Goal: Task Accomplishment & Management: Use online tool/utility

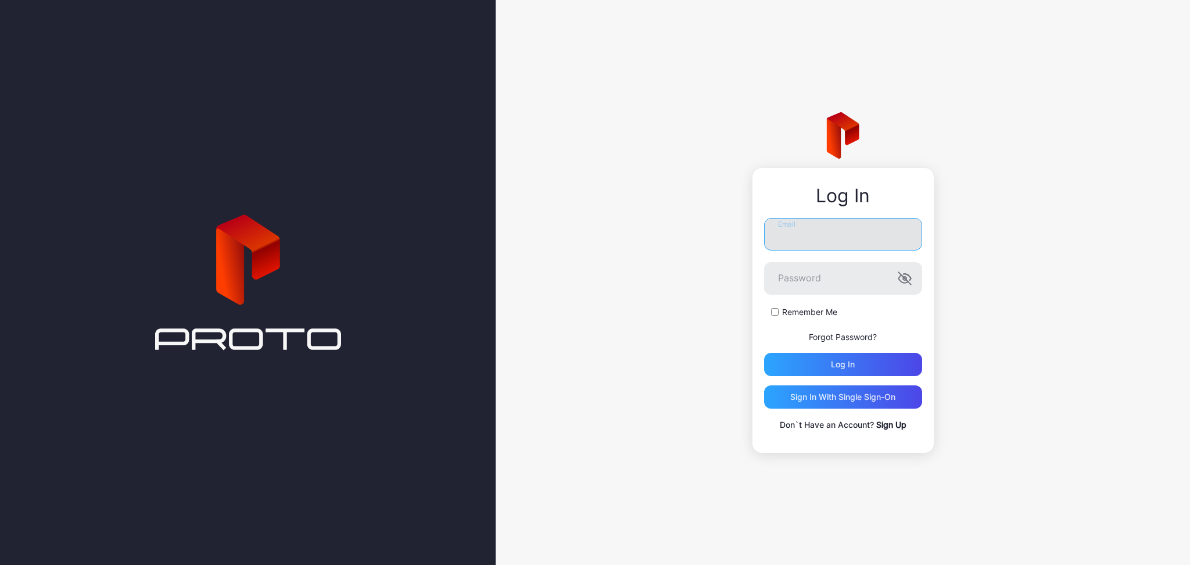
click at [854, 239] on input "Email" at bounding box center [843, 234] width 158 height 33
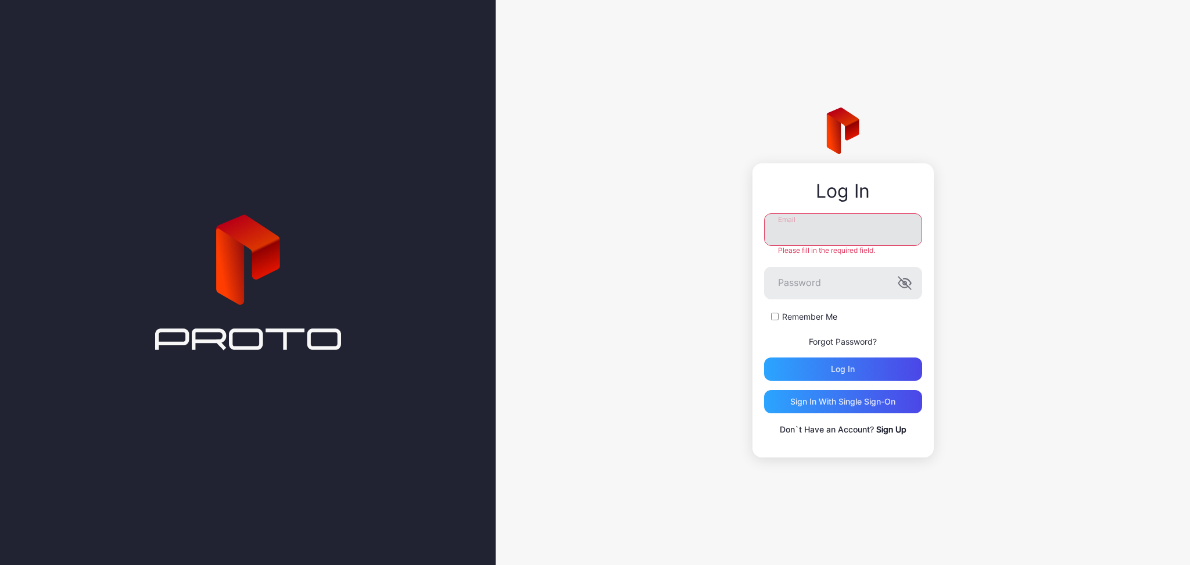
type input "**********"
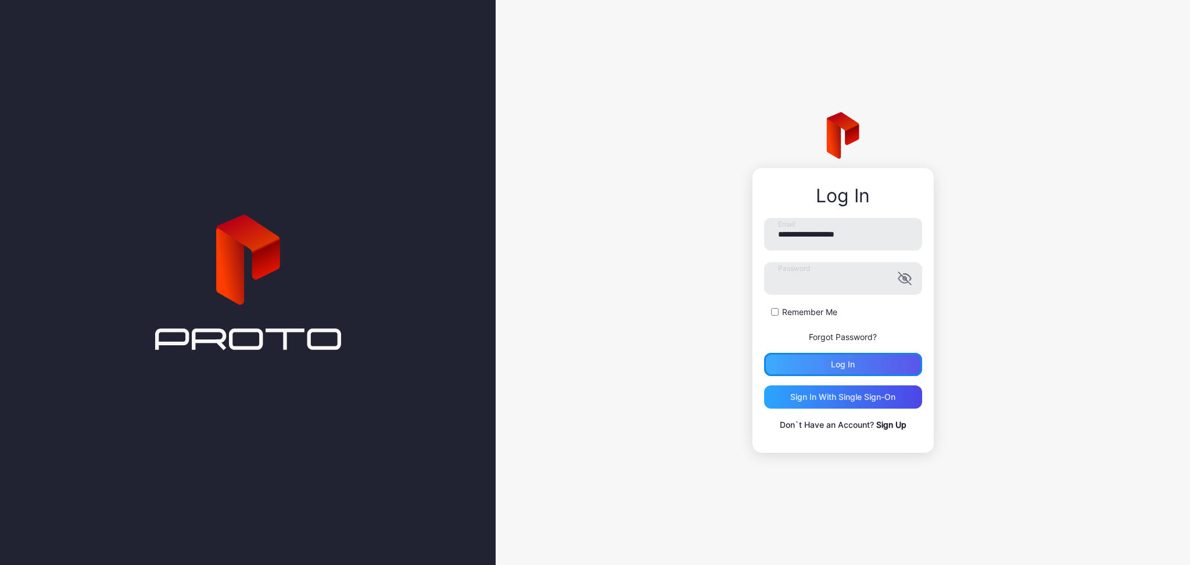
click at [814, 372] on div "Log in" at bounding box center [843, 364] width 158 height 23
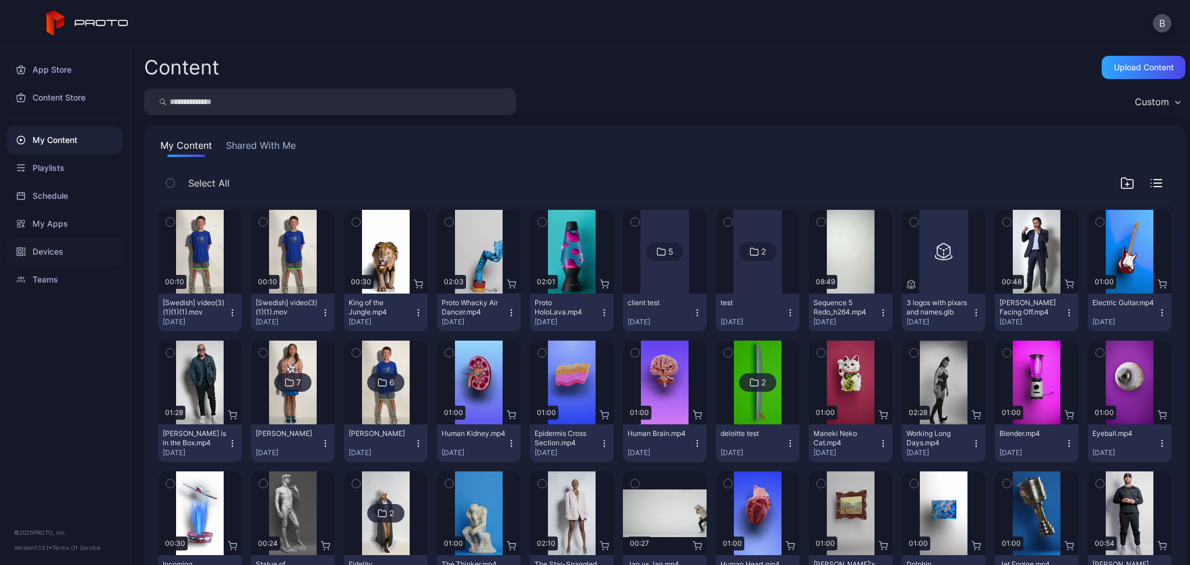
click at [49, 247] on div "Devices" at bounding box center [65, 252] width 116 height 28
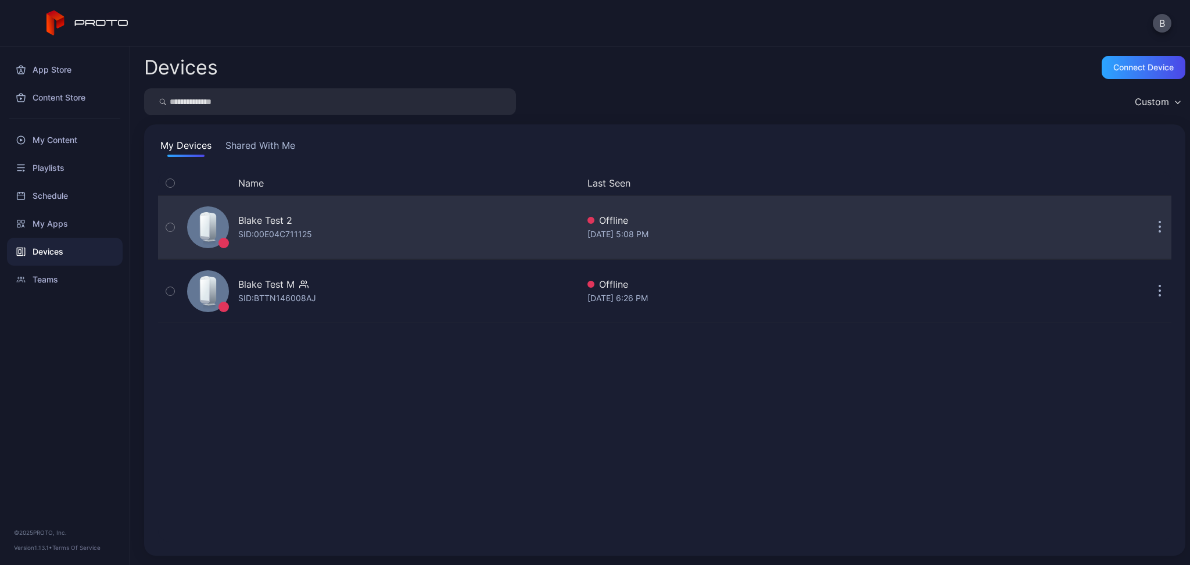
click at [316, 252] on div "[PERSON_NAME] Test 2 SID: 00E04C711125" at bounding box center [380, 227] width 396 height 58
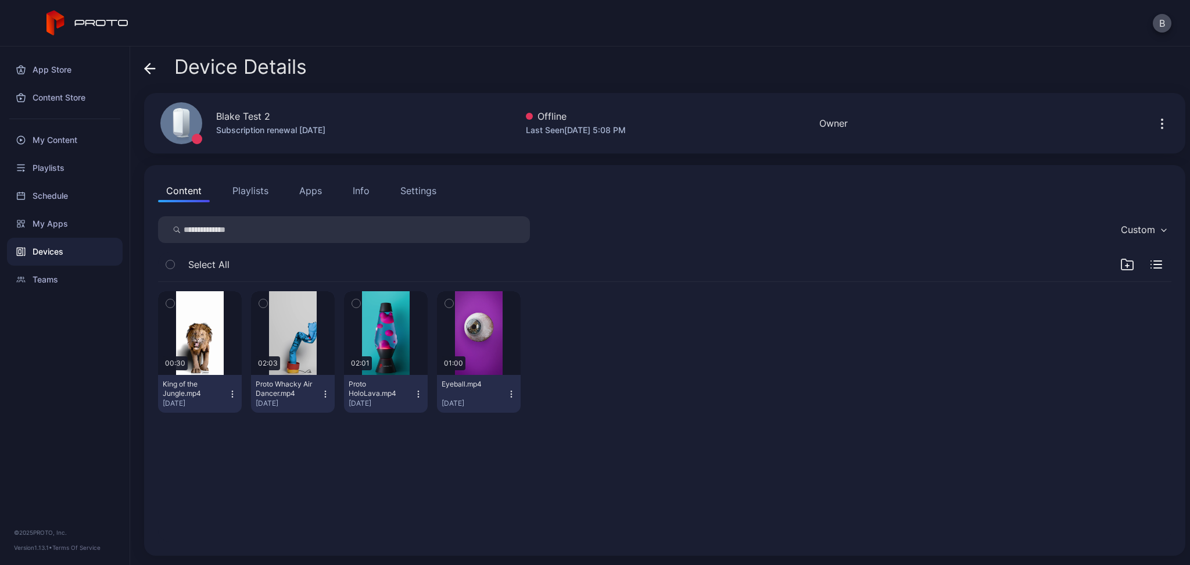
click at [410, 188] on div "Settings" at bounding box center [418, 191] width 36 height 14
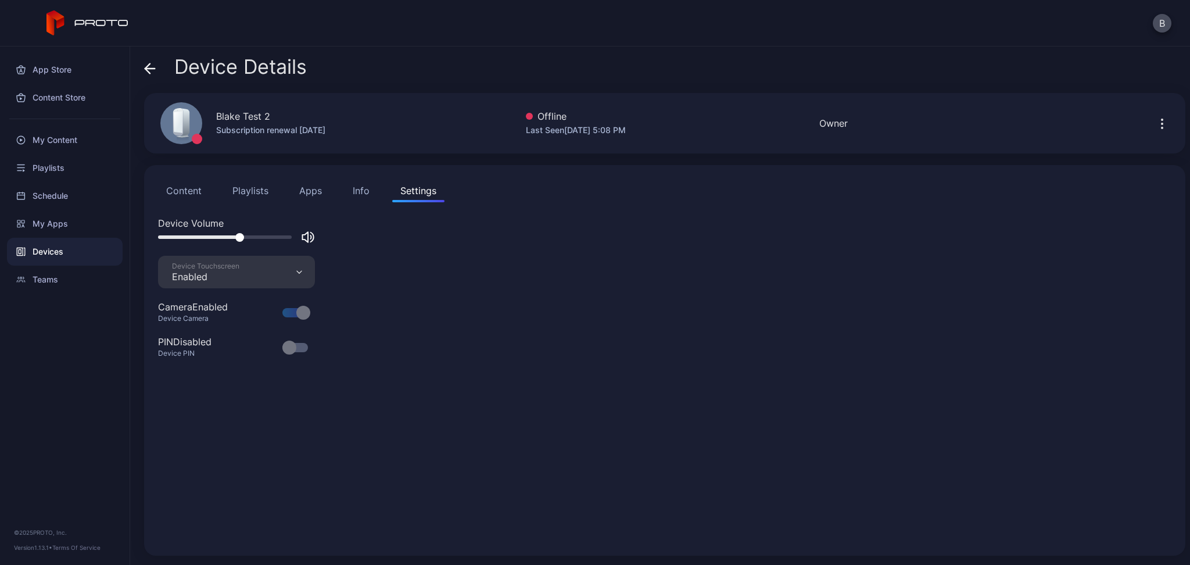
click at [192, 189] on button "Content" at bounding box center [184, 190] width 52 height 23
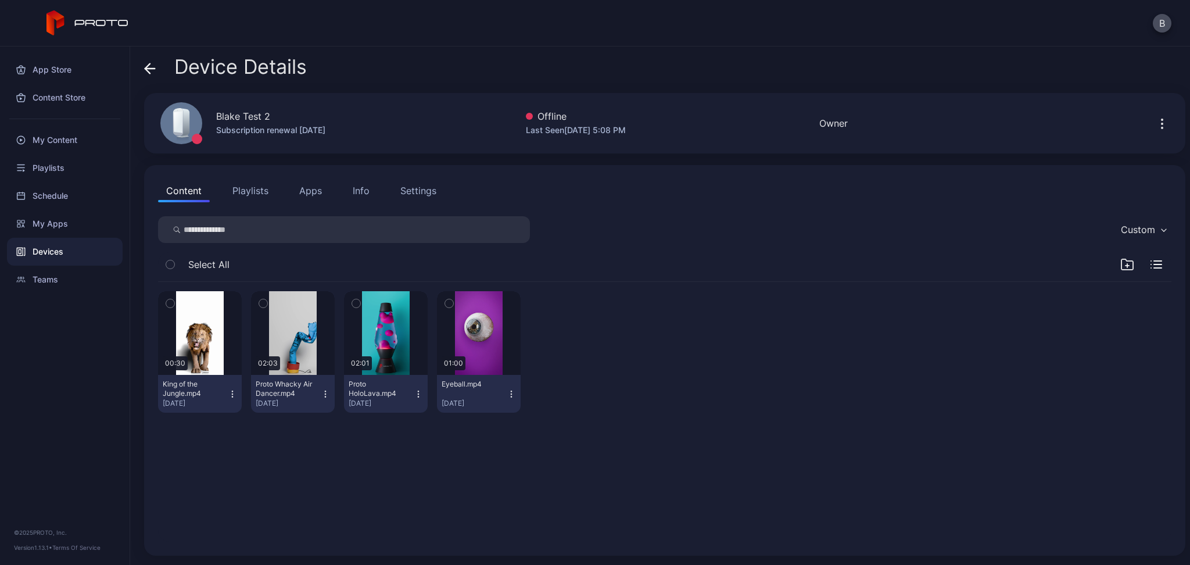
click at [368, 193] on div "Info" at bounding box center [361, 191] width 17 height 14
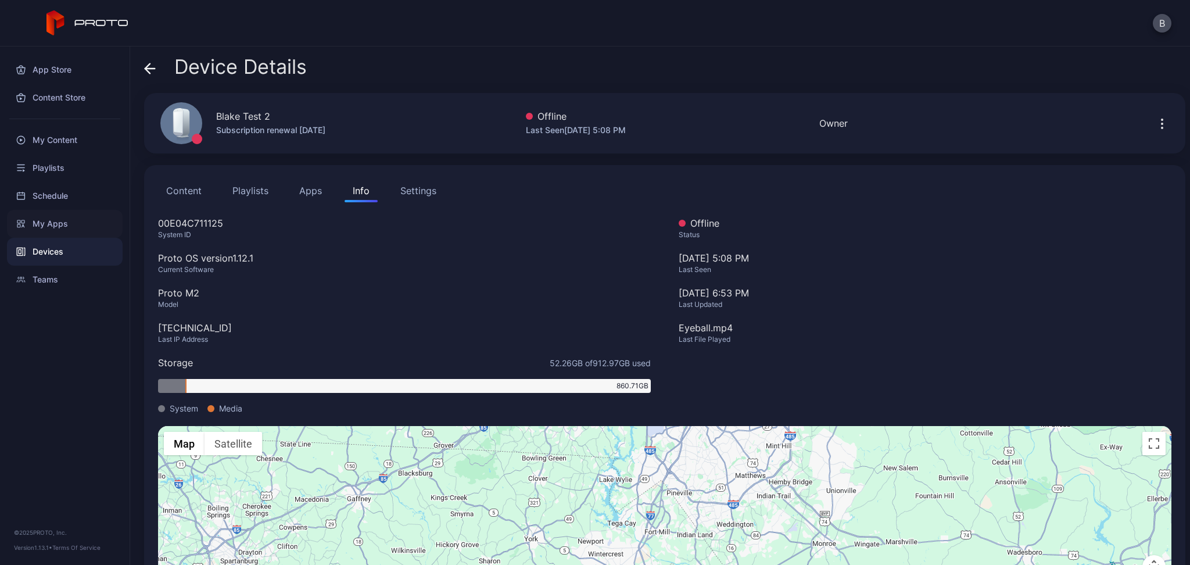
click at [51, 227] on div "My Apps" at bounding box center [65, 224] width 116 height 28
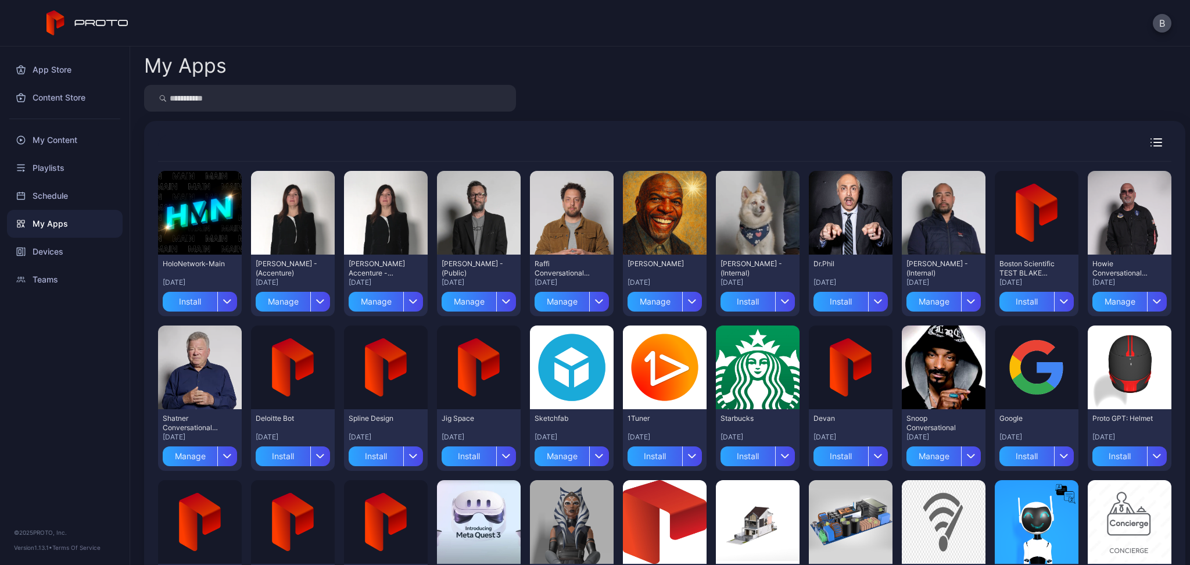
click at [187, 317] on div "Preview HoloNetwork-Main [DATE] Install Preview [PERSON_NAME] - (Accenture) [DA…" at bounding box center [664, 474] width 1013 height 627
click at [184, 298] on div "Install" at bounding box center [190, 302] width 55 height 20
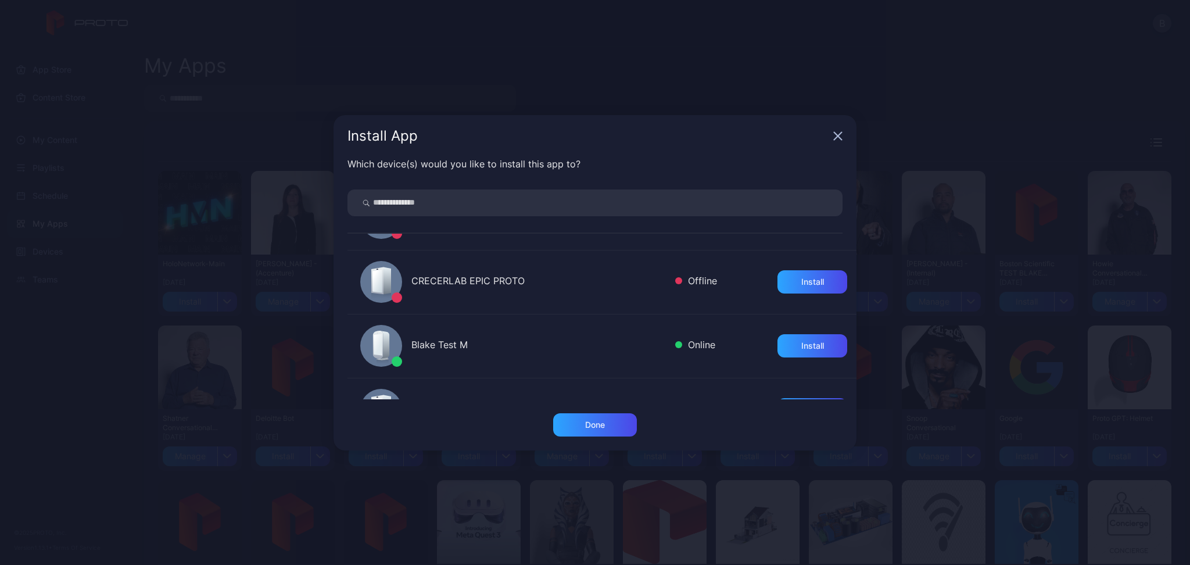
scroll to position [89, 0]
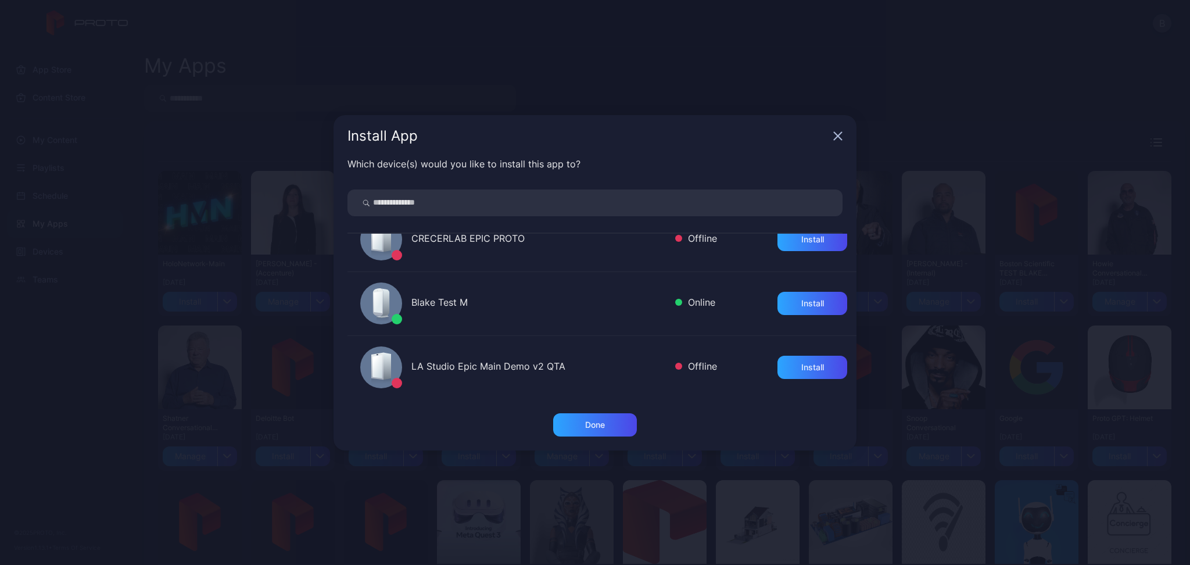
click at [451, 315] on div "[PERSON_NAME] Test M Online Install" at bounding box center [601, 304] width 509 height 64
click at [777, 307] on div "Install" at bounding box center [812, 303] width 70 height 23
click at [566, 416] on div "Done" at bounding box center [595, 424] width 84 height 23
